Goal: Find specific page/section: Find specific page/section

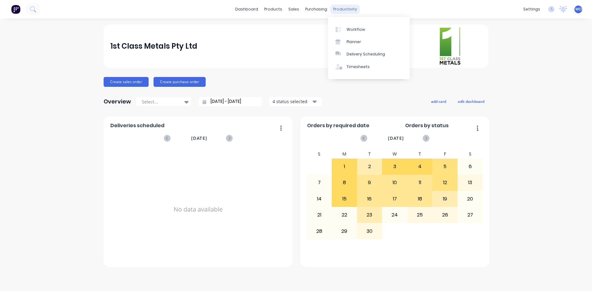
click at [339, 10] on div "productivity" at bounding box center [345, 9] width 30 height 9
click at [350, 32] on div "Workflow" at bounding box center [355, 30] width 18 height 6
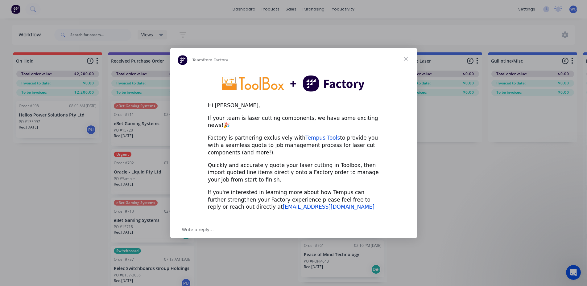
click at [408, 60] on span "Close" at bounding box center [406, 59] width 22 height 22
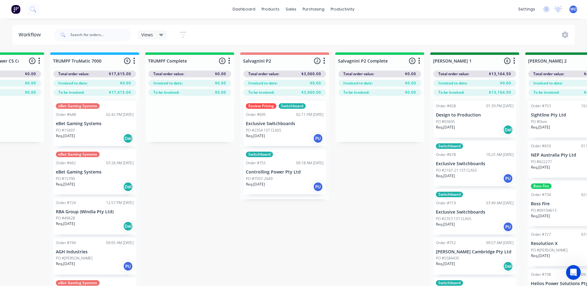
scroll to position [0, 681]
